Goal: Check status: Check status

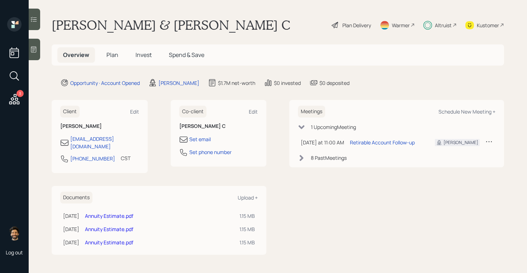
click at [113, 53] on span "Plan" at bounding box center [112, 55] width 12 height 8
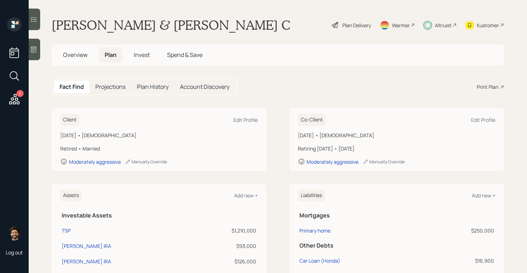
click at [137, 53] on span "Invest" at bounding box center [142, 55] width 16 height 8
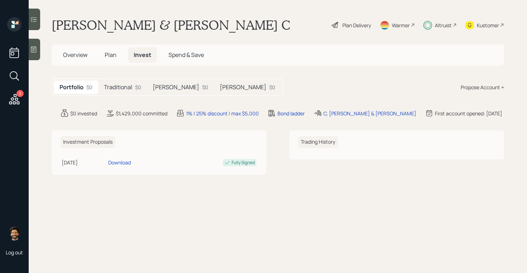
click at [114, 53] on span "Plan" at bounding box center [111, 55] width 12 height 8
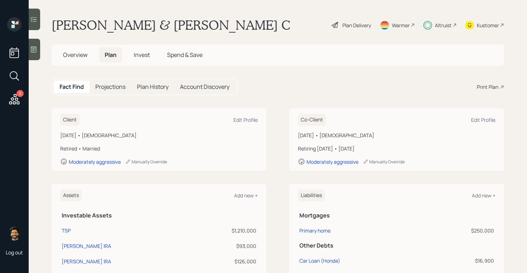
click at [69, 52] on span "Overview" at bounding box center [75, 55] width 24 height 8
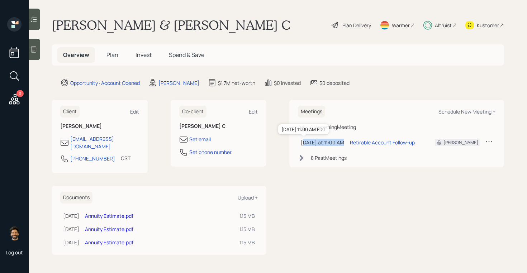
drag, startPoint x: 302, startPoint y: 142, endPoint x: 341, endPoint y: 144, distance: 38.8
click at [341, 144] on div "Friday at 11:00 AM" at bounding box center [322, 143] width 43 height 8
click at [342, 143] on td "Friday at 11:00 AM Friday, October 3, 2025 11:00 AM EDT" at bounding box center [322, 142] width 49 height 15
drag, startPoint x: 342, startPoint y: 143, endPoint x: 300, endPoint y: 141, distance: 42.7
click at [300, 141] on td "Friday at 11:00 AM Friday, October 3, 2025 11:00 AM EDT" at bounding box center [322, 142] width 49 height 15
